Goal: Task Accomplishment & Management: Use online tool/utility

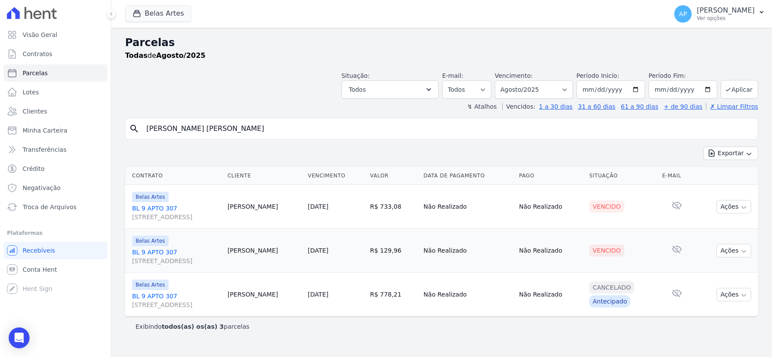
select select
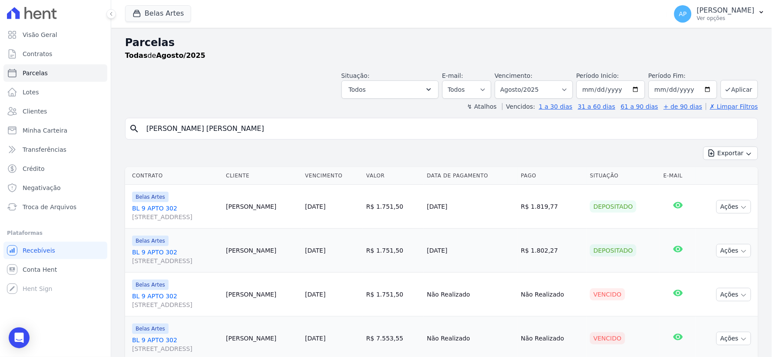
scroll to position [30, 0]
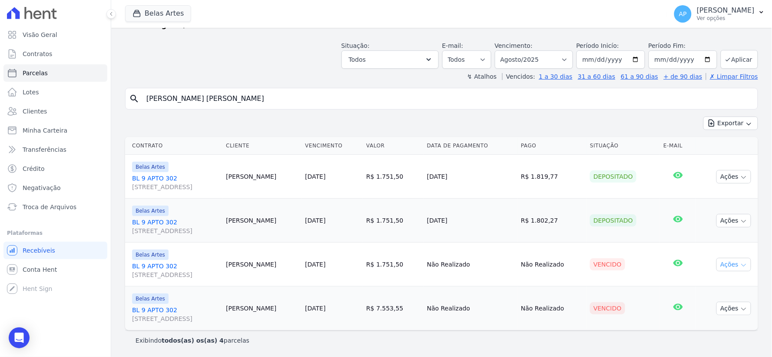
click at [730, 263] on button "Ações" at bounding box center [733, 264] width 35 height 13
click at [697, 344] on link "Negativar" at bounding box center [730, 348] width 83 height 16
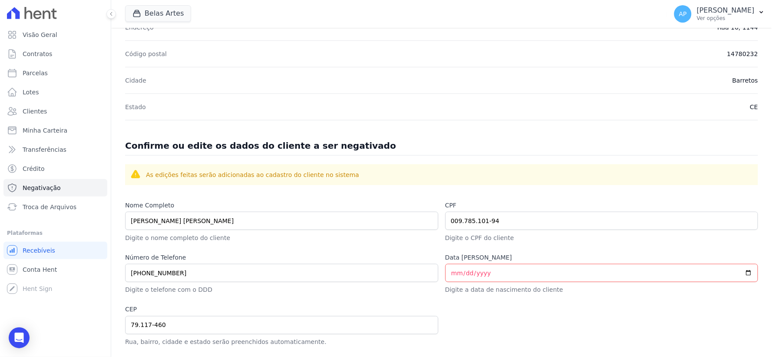
scroll to position [289, 0]
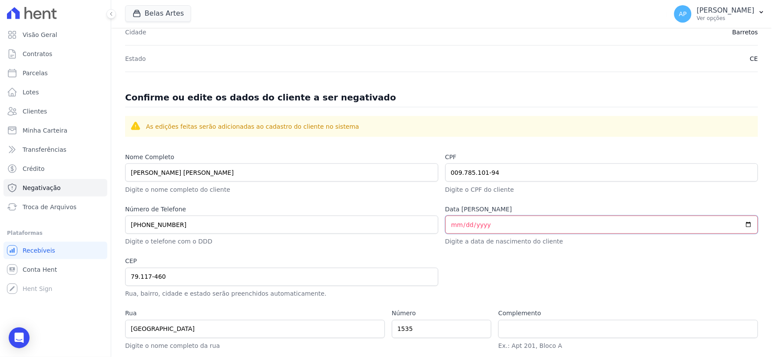
click at [511, 226] on input "Data [PERSON_NAME]" at bounding box center [601, 224] width 313 height 18
type input "[DATE]"
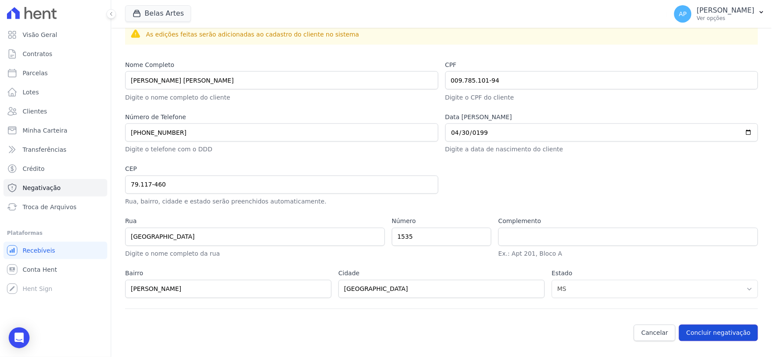
click at [722, 334] on button "Concluir negativação" at bounding box center [718, 333] width 79 height 17
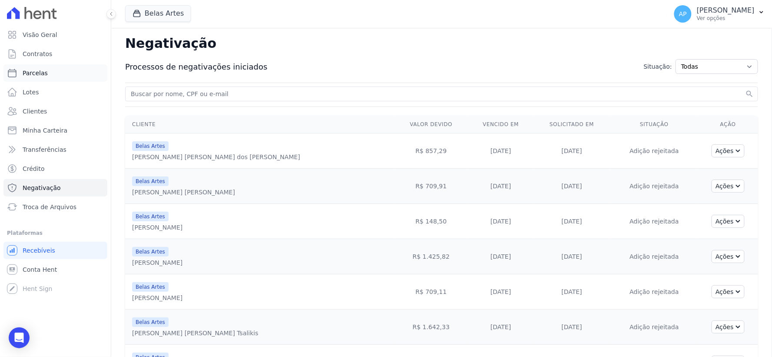
click at [38, 76] on span "Parcelas" at bounding box center [35, 73] width 25 height 9
select select
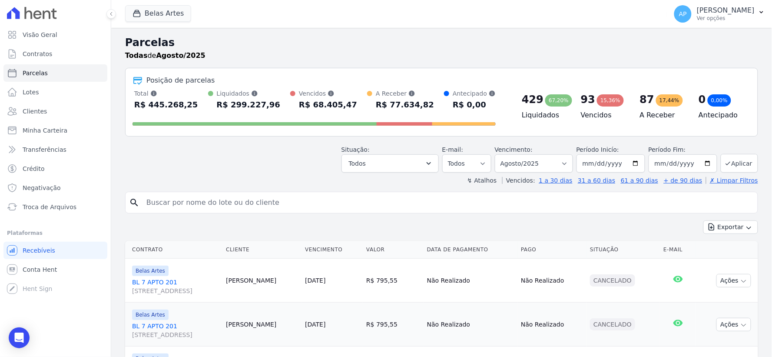
click at [189, 211] on div "search" at bounding box center [441, 203] width 633 height 22
click at [189, 207] on input "search" at bounding box center [447, 202] width 613 height 17
click at [189, 203] on input "search" at bounding box center [447, 202] width 613 height 17
paste input "[PERSON_NAME] [PERSON_NAME]"
type input "[PERSON_NAME] [PERSON_NAME]"
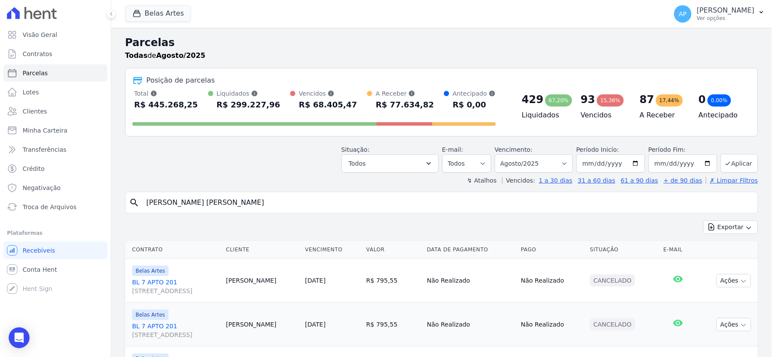
select select
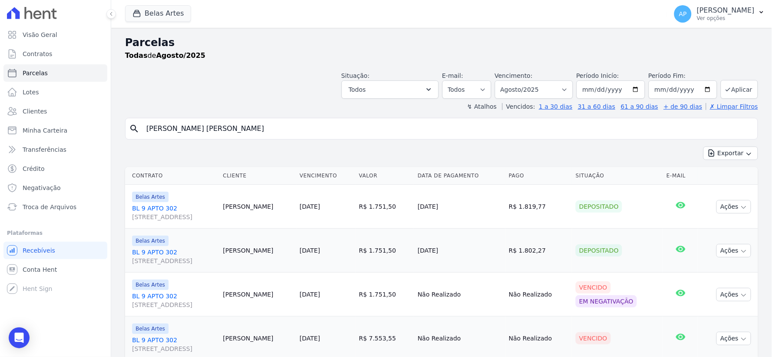
scroll to position [30, 0]
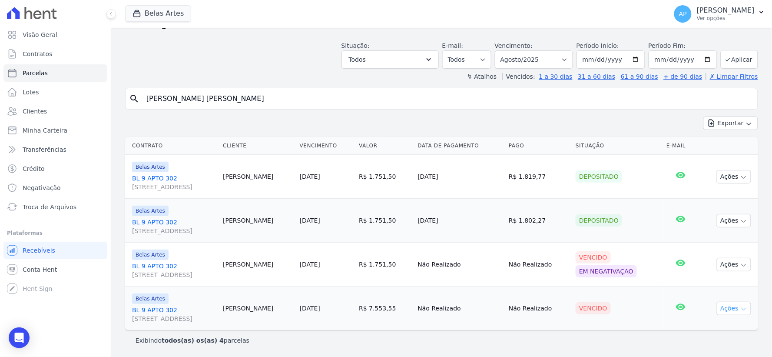
click at [726, 311] on button "Ações" at bounding box center [733, 307] width 35 height 13
